Goal: Information Seeking & Learning: Learn about a topic

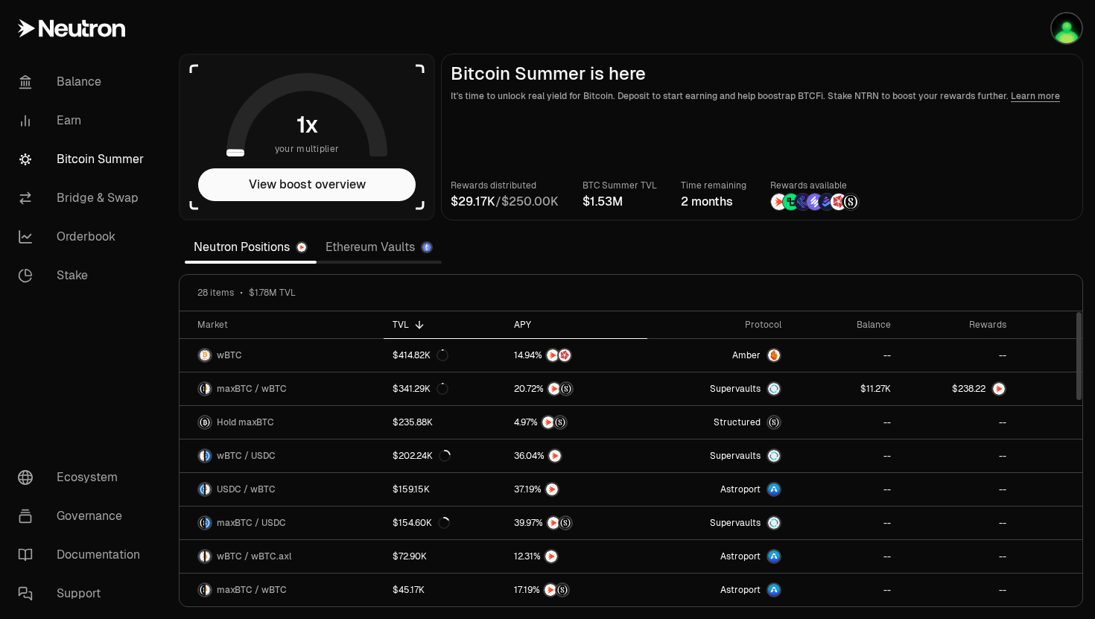
click at [563, 321] on div "APY" at bounding box center [576, 325] width 124 height 12
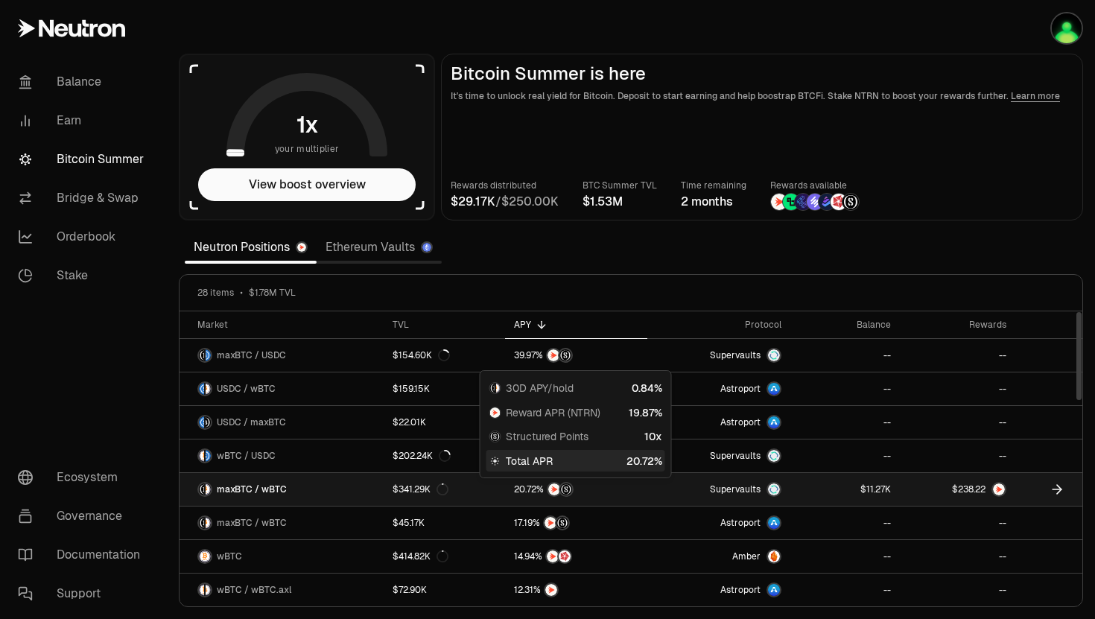
click at [542, 491] on span "%" at bounding box center [539, 489] width 7 height 9
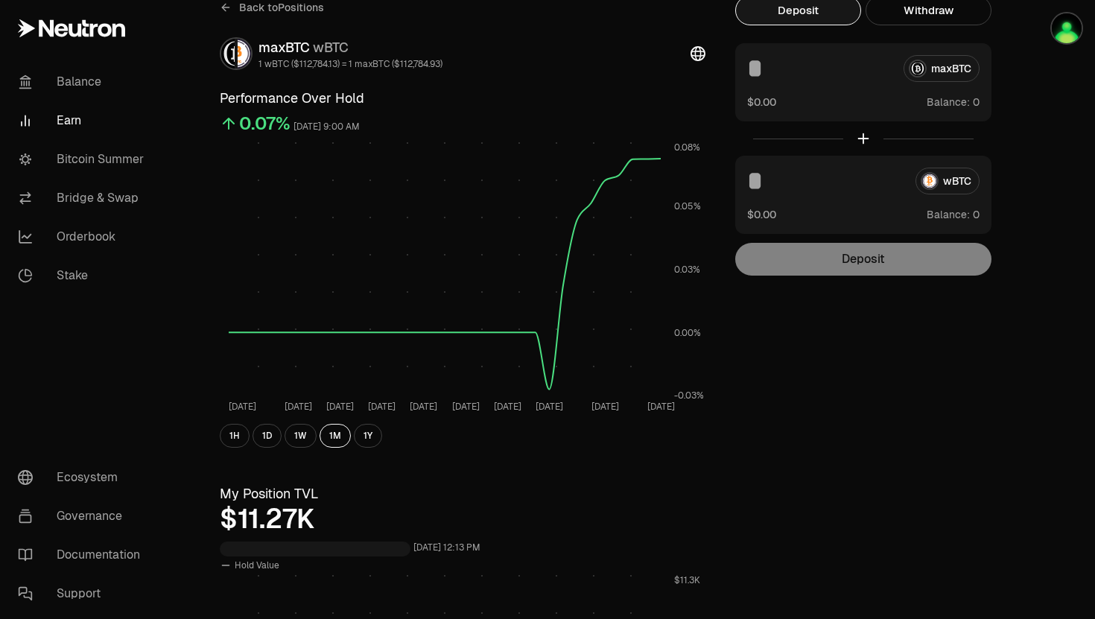
scroll to position [65, 0]
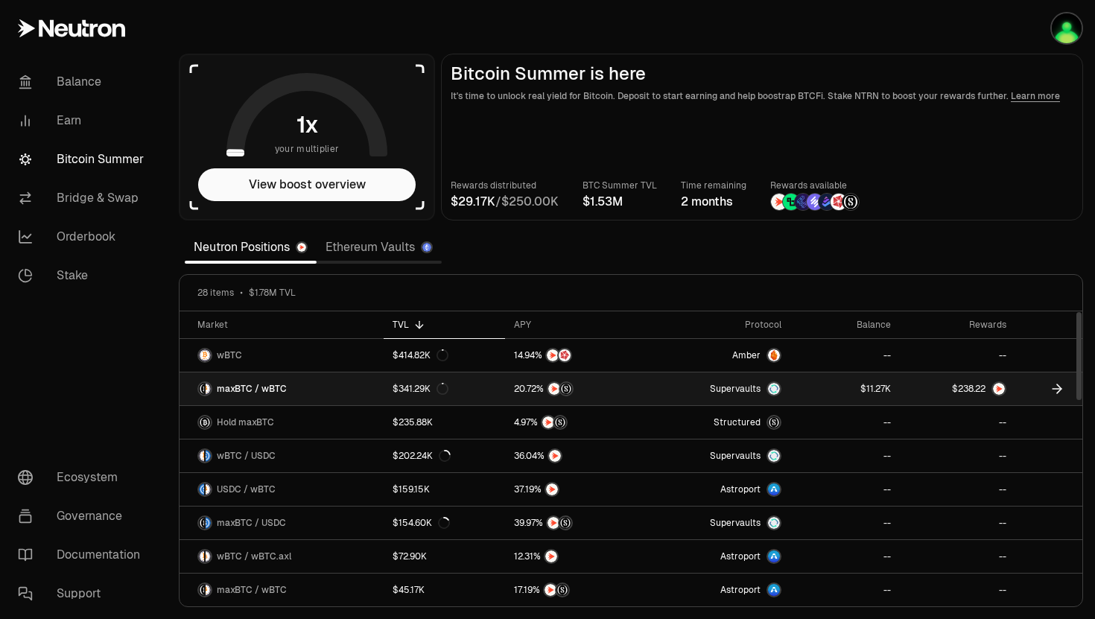
click at [980, 388] on span "2" at bounding box center [982, 389] width 5 height 11
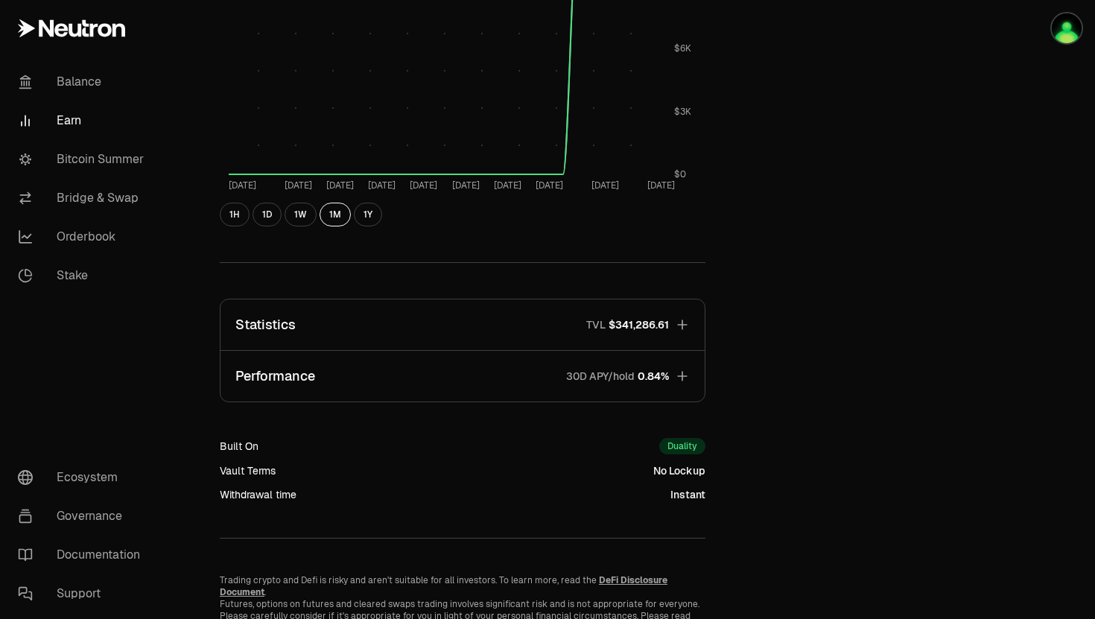
scroll to position [781, 0]
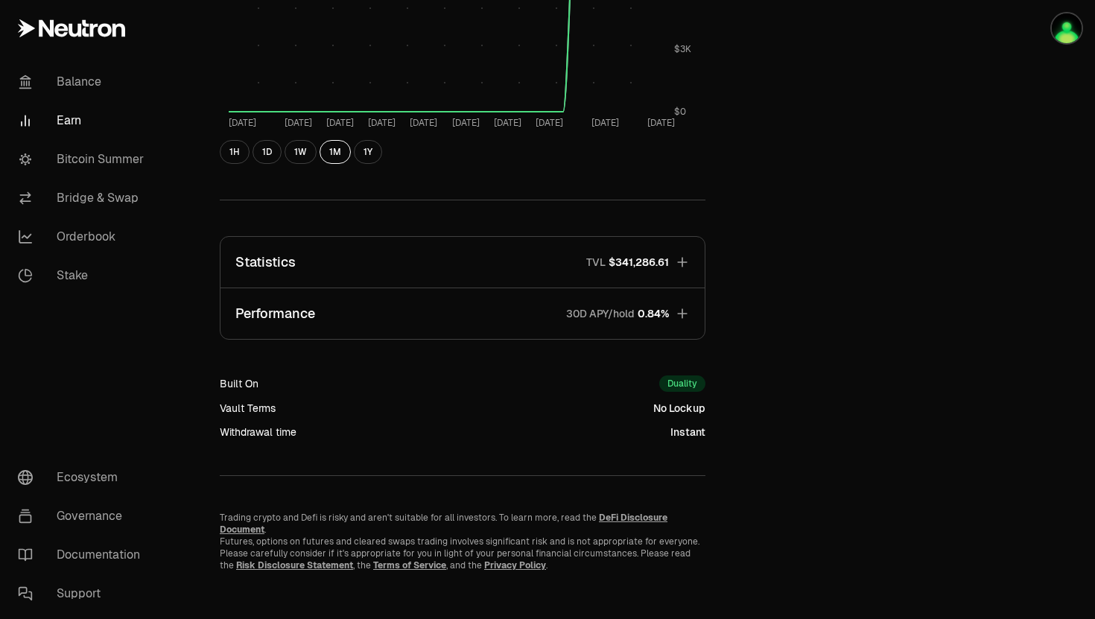
click at [635, 304] on button "Performance 30D APY/hold 0.84%" at bounding box center [462, 313] width 484 height 51
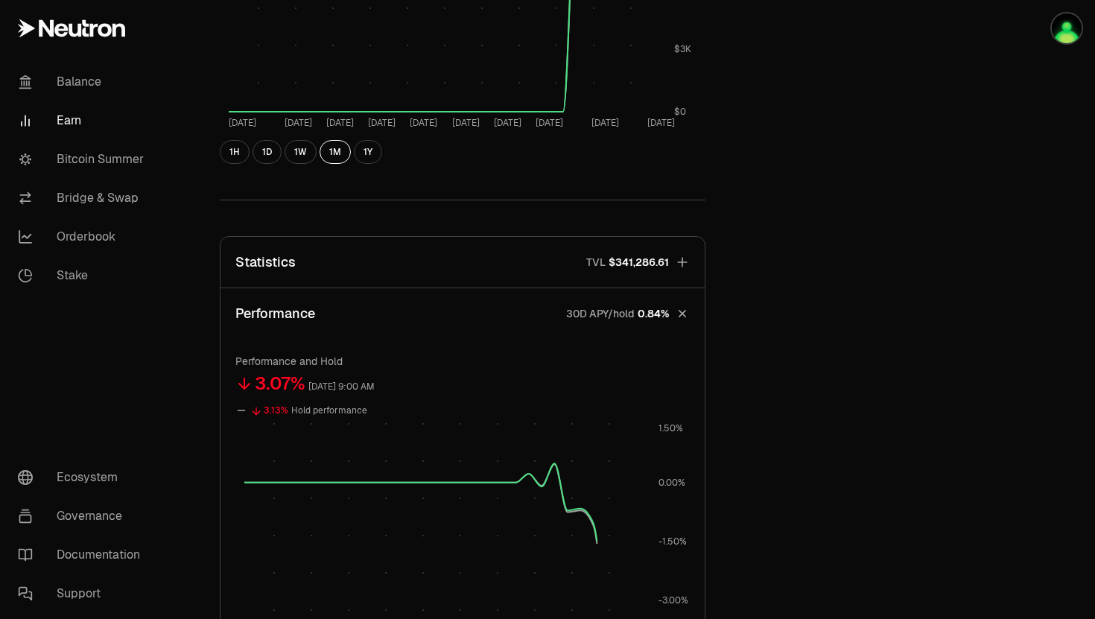
click at [664, 258] on span "$341,286.61" at bounding box center [639, 262] width 60 height 15
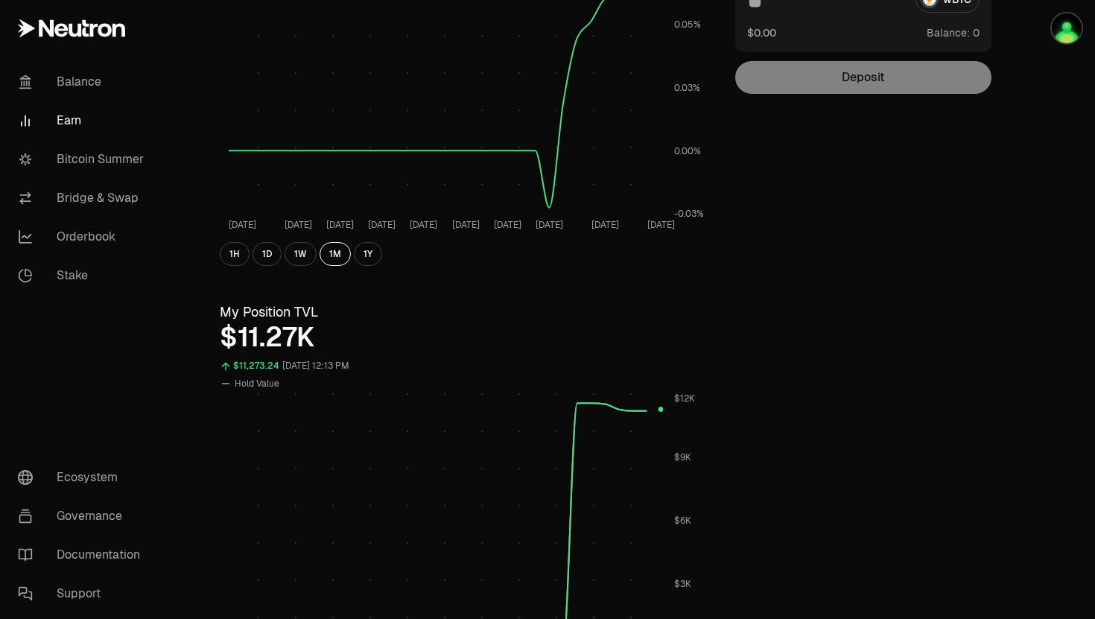
scroll to position [0, 0]
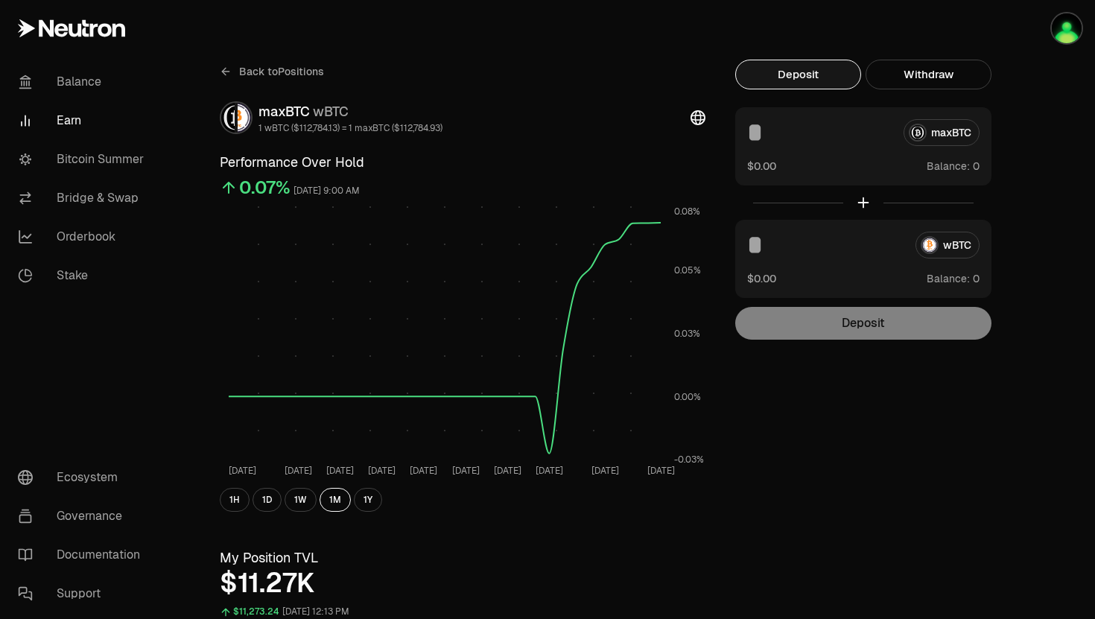
click at [222, 72] on icon at bounding box center [225, 72] width 7 height 0
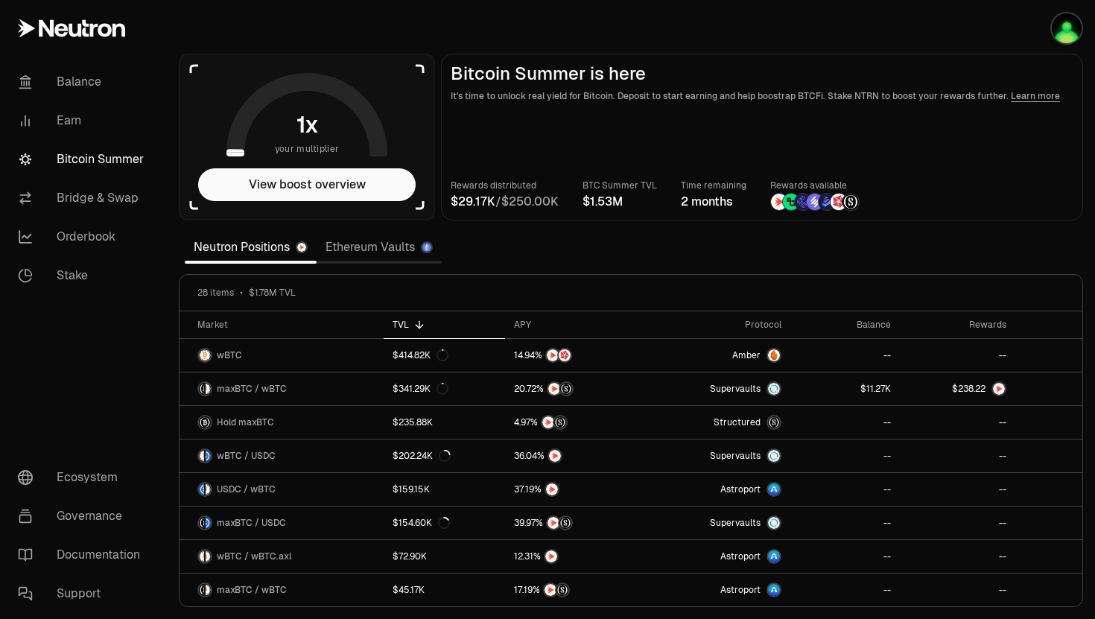
click at [352, 247] on link "Ethereum Vaults" at bounding box center [379, 247] width 125 height 30
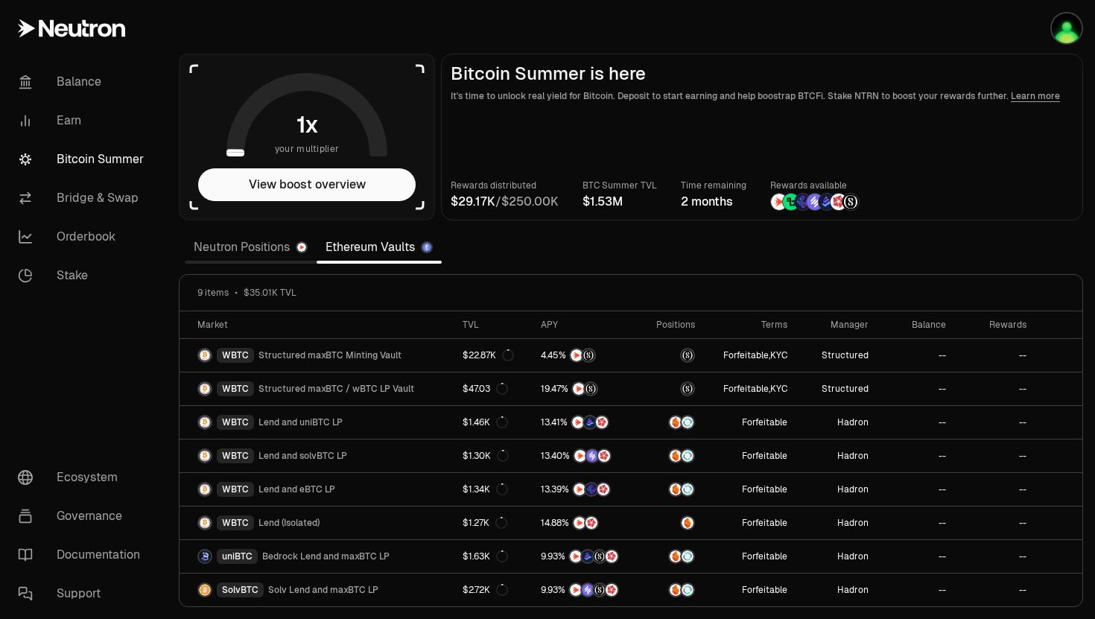
click at [290, 245] on link "Neutron Positions" at bounding box center [251, 247] width 132 height 30
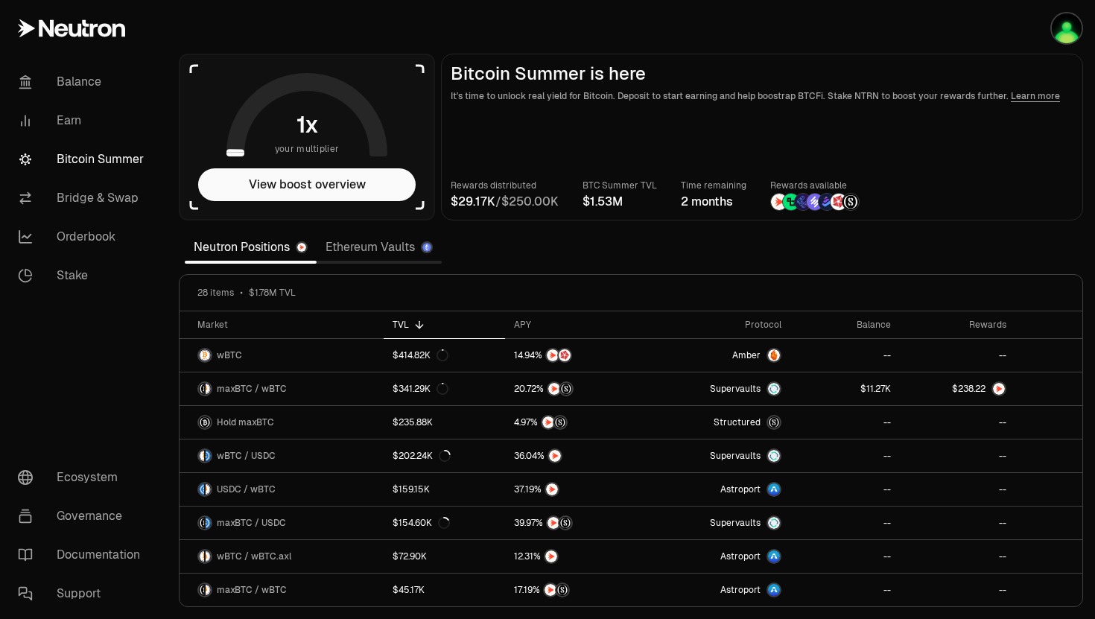
click at [503, 209] on div "/" at bounding box center [505, 202] width 108 height 18
drag, startPoint x: 474, startPoint y: 206, endPoint x: 556, endPoint y: 206, distance: 82.7
click at [556, 206] on div "/" at bounding box center [505, 202] width 108 height 18
click at [556, 206] on span "K" at bounding box center [554, 202] width 8 height 12
click at [1018, 28] on icon "button" at bounding box center [1021, 28] width 18 height 18
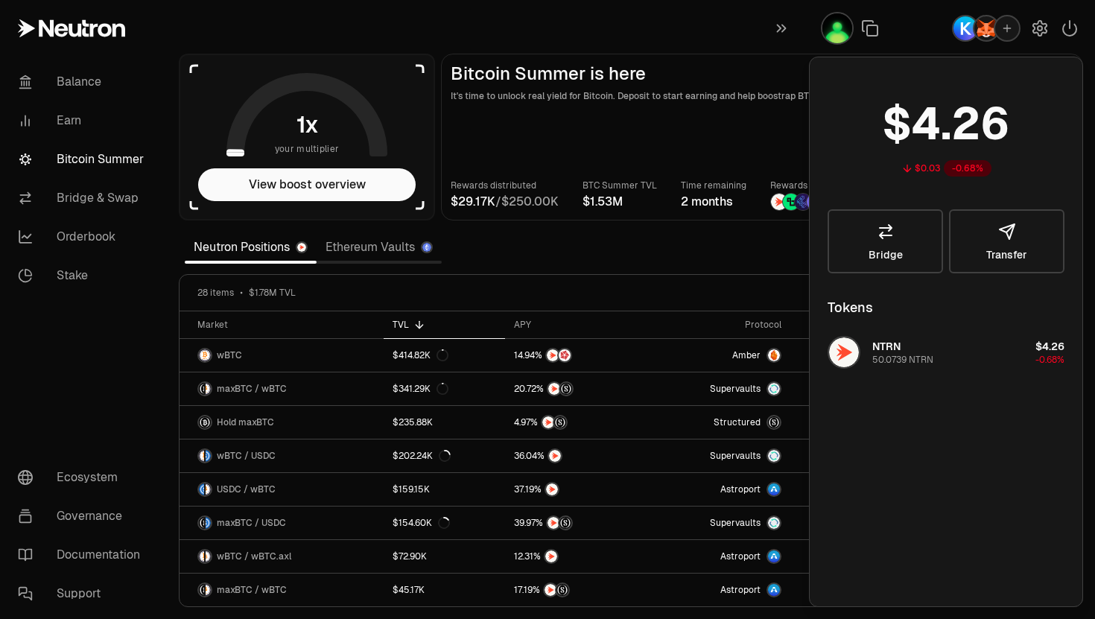
click at [869, 81] on div "$0.03 -0.68%" at bounding box center [946, 133] width 237 height 116
click at [812, 120] on div "Portfolio Your tokens and total balance $0.03 -0.68% Bridge Transfer Tokens NTR…" at bounding box center [946, 332] width 274 height 550
click at [795, 133] on main "Bitcoin Summer is here It's time to unlock real yield for Bitcoin. Deposit to s…" at bounding box center [762, 137] width 642 height 167
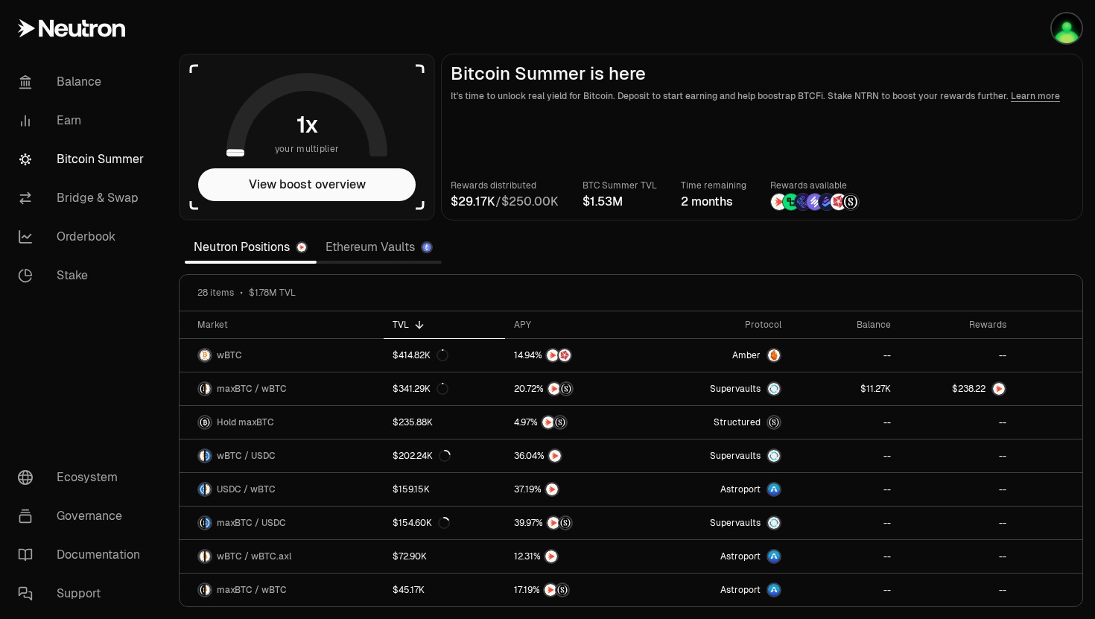
click at [801, 206] on img at bounding box center [803, 202] width 16 height 16
click at [114, 130] on link "Earn" at bounding box center [83, 120] width 155 height 39
